Goal: Information Seeking & Learning: Learn about a topic

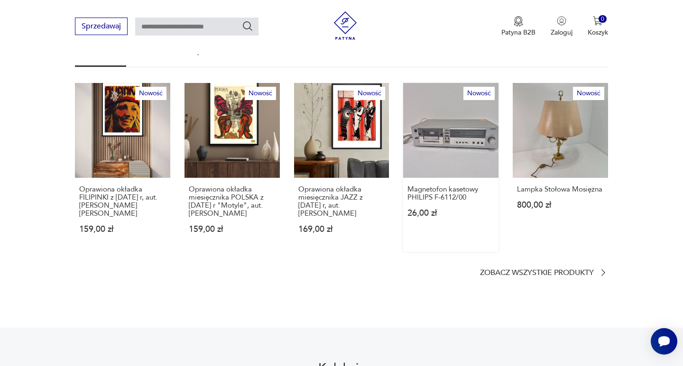
scroll to position [571, 0]
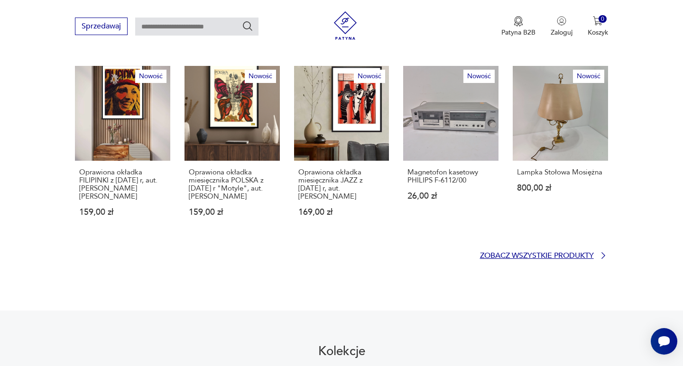
click at [517, 253] on p "Zobacz wszystkie produkty" at bounding box center [537, 256] width 114 height 6
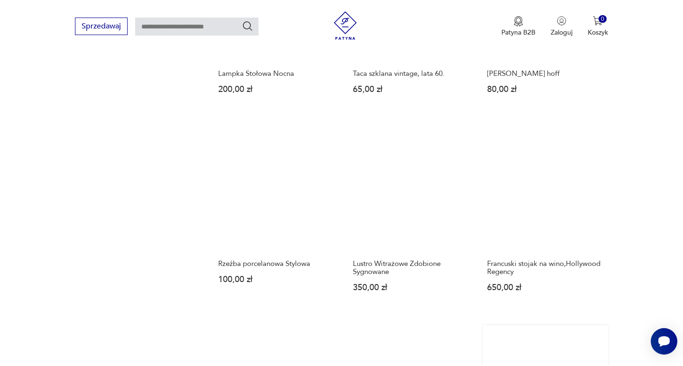
scroll to position [766, 0]
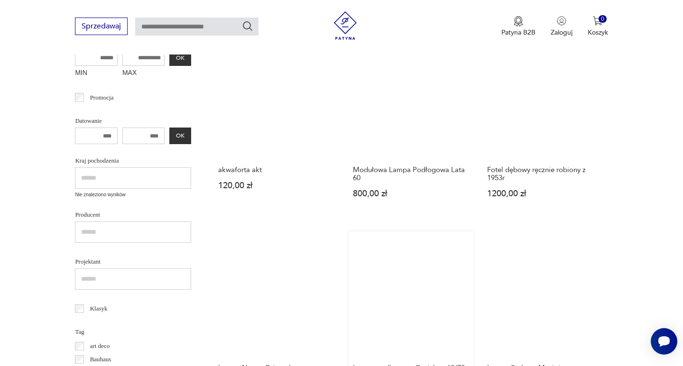
scroll to position [292, 0]
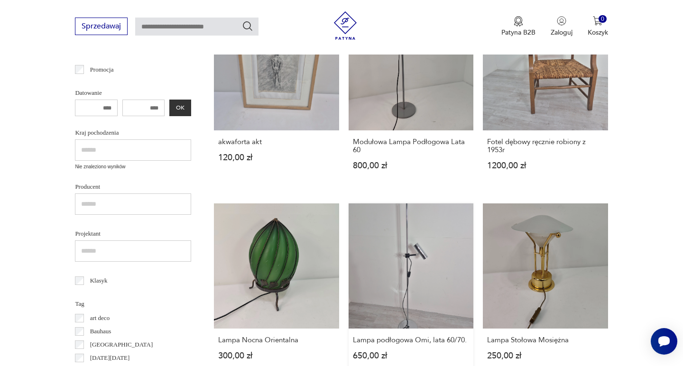
click at [349, 221] on link "Lampa podłogowa Omi, lata 60/70. 650,00 zł" at bounding box center [411, 291] width 125 height 175
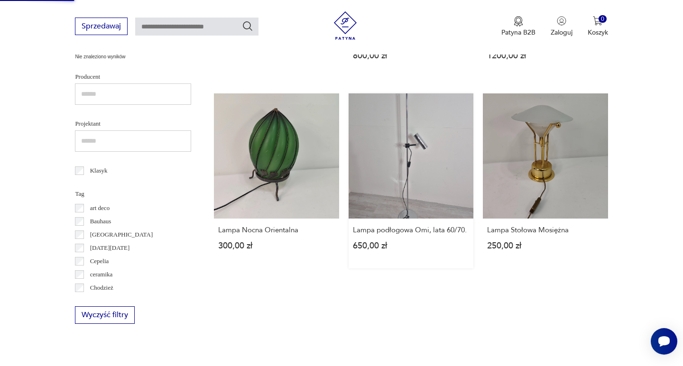
scroll to position [466, 0]
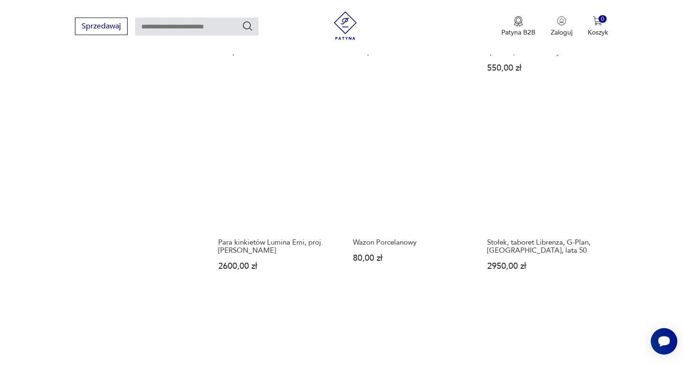
scroll to position [815, 0]
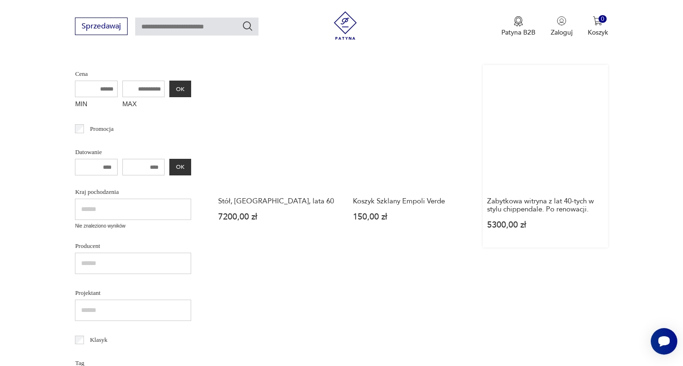
scroll to position [580, 0]
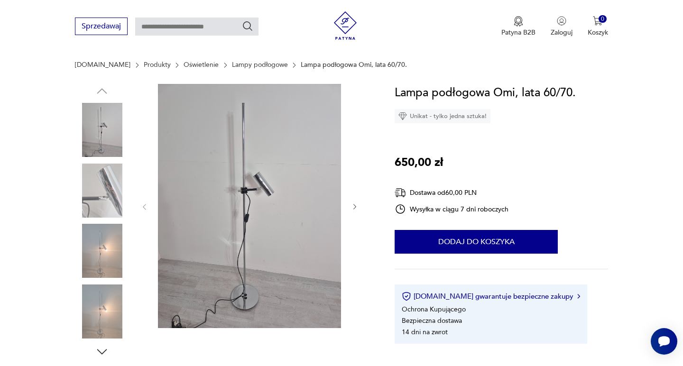
scroll to position [86, 0]
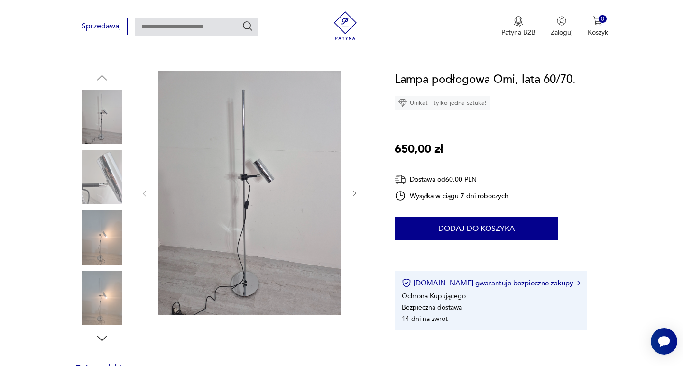
click at [355, 193] on icon "button" at bounding box center [355, 194] width 3 height 6
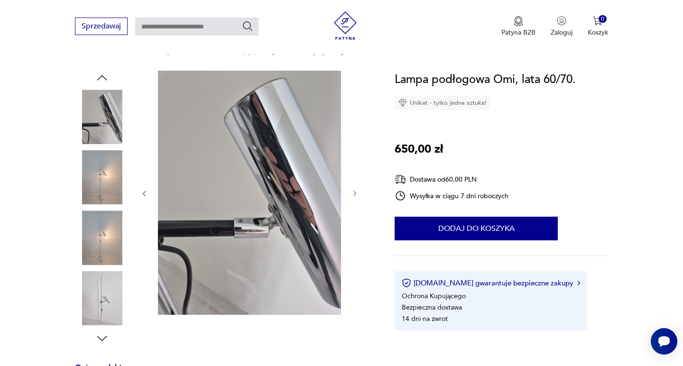
click at [355, 193] on icon "button" at bounding box center [355, 194] width 3 height 6
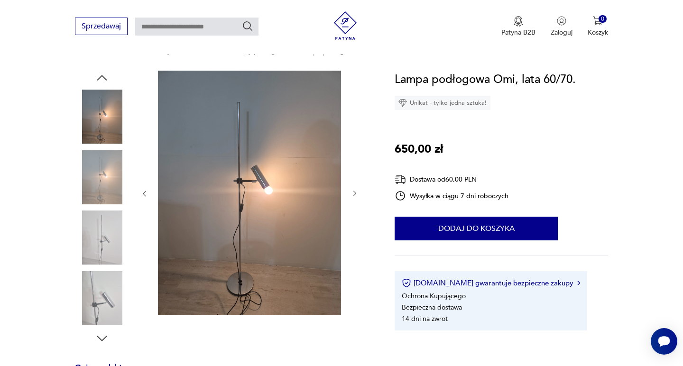
click at [355, 193] on icon "button" at bounding box center [355, 194] width 3 height 6
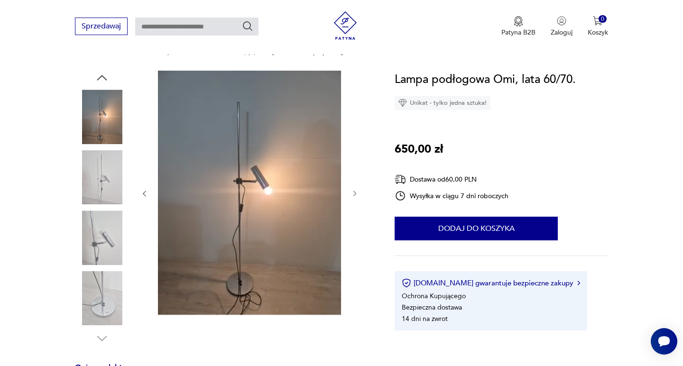
click at [355, 193] on icon "button" at bounding box center [355, 194] width 3 height 6
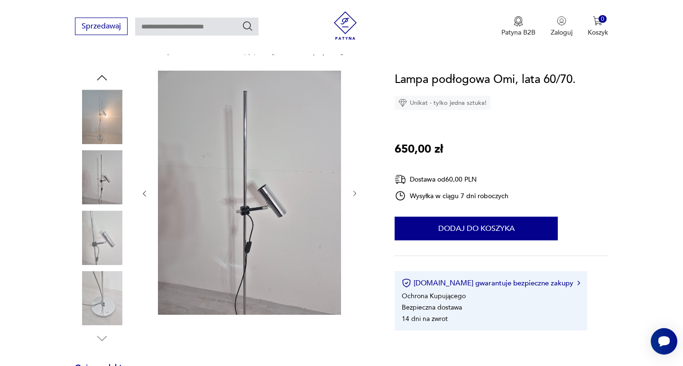
click at [355, 193] on icon "button" at bounding box center [355, 194] width 3 height 6
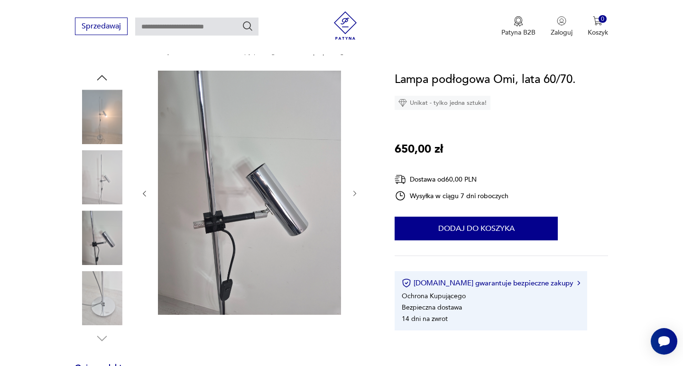
click at [355, 193] on icon "button" at bounding box center [355, 194] width 3 height 6
